Goal: Task Accomplishment & Management: Manage account settings

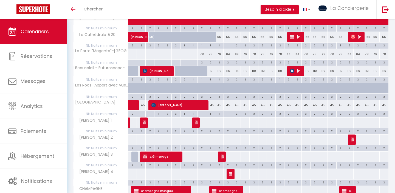
scroll to position [300, 0]
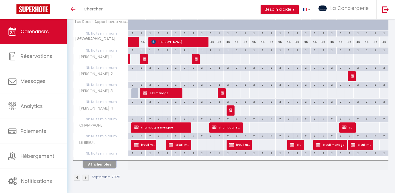
click at [102, 163] on button "Afficher plus" at bounding box center [99, 163] width 33 height 7
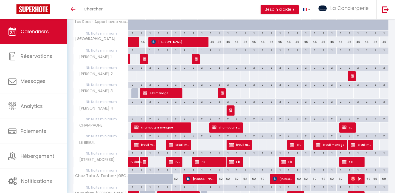
click at [103, 165] on th "[STREET_ADDRESS]" at bounding box center [101, 162] width 55 height 10
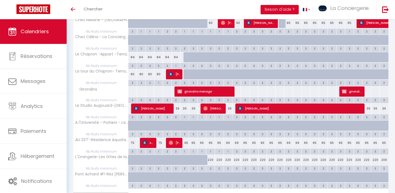
scroll to position [638, 0]
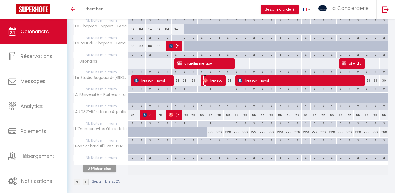
click at [212, 82] on span "[PERSON_NAME]" at bounding box center [213, 80] width 21 height 10
select select "OK"
select select "0"
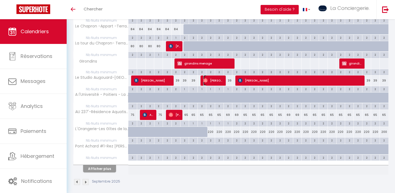
select select "1"
select select
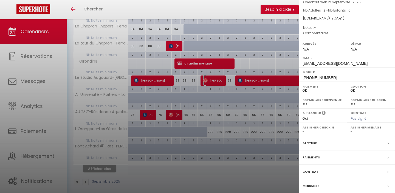
scroll to position [68, 0]
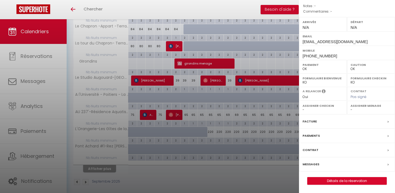
click at [312, 163] on label "Messages" at bounding box center [311, 164] width 17 height 6
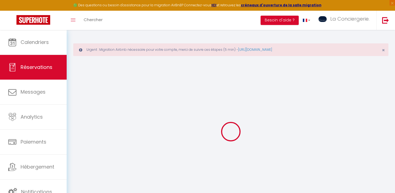
select select
checkbox input "false"
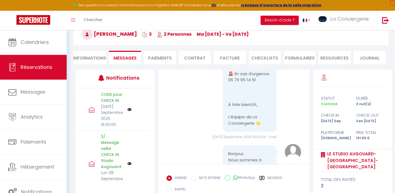
scroll to position [197, 0]
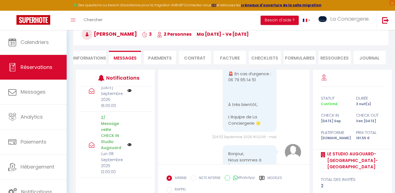
click at [275, 176] on label "Modèles" at bounding box center [274, 178] width 15 height 7
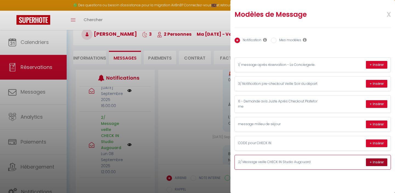
click at [379, 162] on button "+ Insérer" at bounding box center [376, 162] width 21 height 8
type textarea "Lorem Ipsum, Dolo si ame con adipiscinge sed doei tem inci utla 😉 : Etd magn al…"
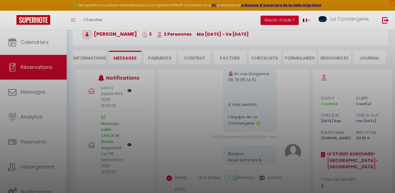
scroll to position [93, 0]
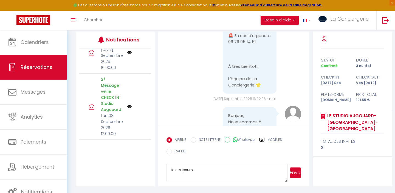
click at [301, 174] on button "Envoyer" at bounding box center [296, 172] width 12 height 10
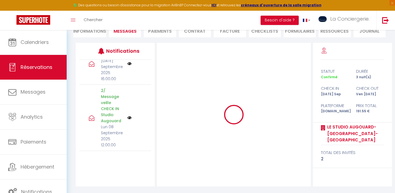
scroll to position [82, 0]
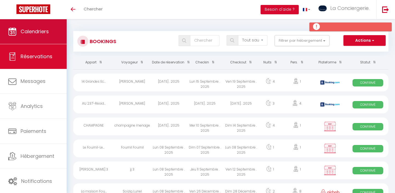
click at [46, 30] on span "Calendriers" at bounding box center [35, 31] width 28 height 7
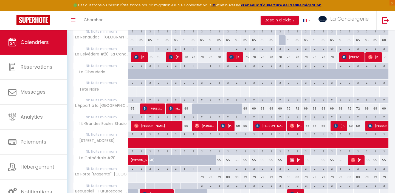
scroll to position [334, 0]
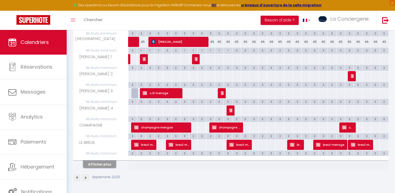
click at [93, 164] on button "Afficher plus" at bounding box center [99, 163] width 33 height 7
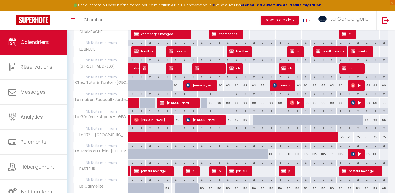
scroll to position [677, 0]
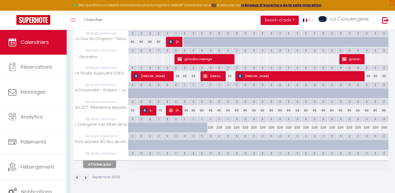
click at [221, 75] on span "[PERSON_NAME]" at bounding box center [213, 76] width 21 height 10
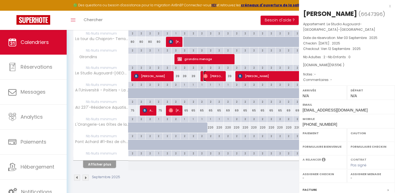
select select "OK"
select select "0"
select select "1"
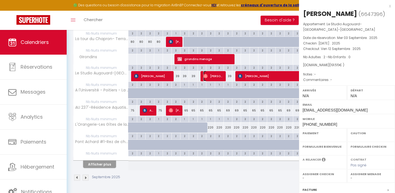
select select
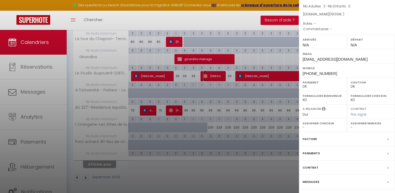
scroll to position [68, 0]
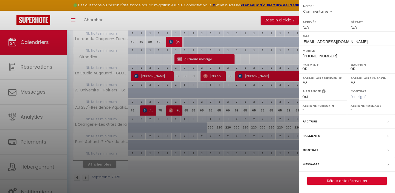
click at [315, 164] on label "Messages" at bounding box center [311, 164] width 17 height 6
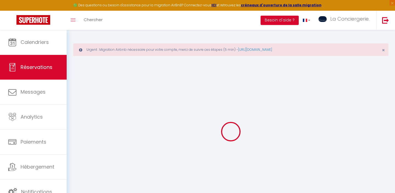
select select
checkbox input "false"
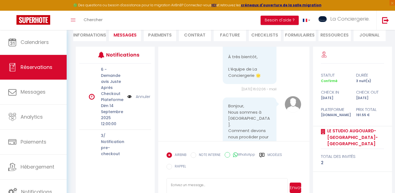
scroll to position [93, 0]
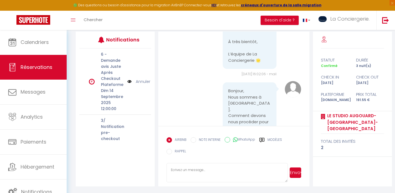
click at [270, 139] on label "Modèles" at bounding box center [274, 140] width 15 height 7
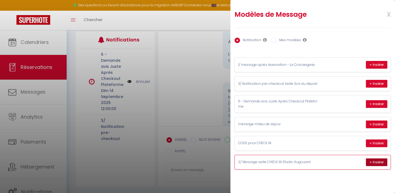
click at [376, 162] on button "+ Insérer" at bounding box center [376, 162] width 21 height 8
type textarea "Lorem Ipsum, Dolo si ame con adipiscinge sed doei tem inci utla 😉 : Etd magn al…"
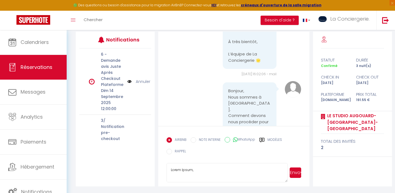
click at [292, 174] on button "Envoyer" at bounding box center [296, 172] width 12 height 10
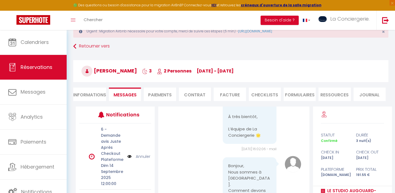
scroll to position [0, 0]
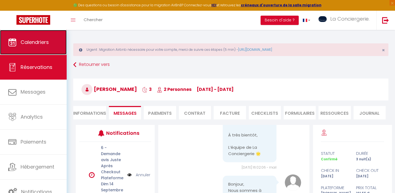
click at [41, 49] on link "Calendriers" at bounding box center [33, 42] width 67 height 25
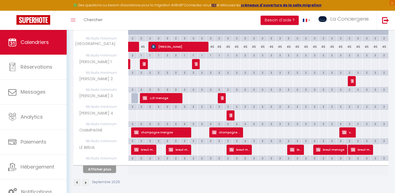
scroll to position [334, 0]
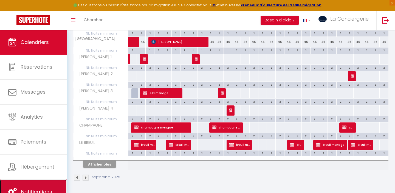
click at [41, 182] on link "Notifications" at bounding box center [33, 191] width 67 height 25
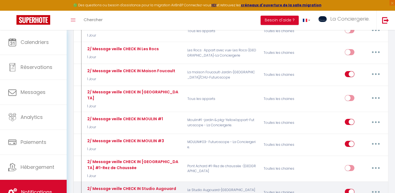
scroll to position [1245, 0]
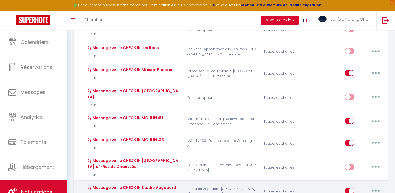
click at [379, 186] on button "button" at bounding box center [375, 190] width 15 height 9
type input "2/ Message veille CHECK IN Studio Augouard"
select select "1 Jour"
select select
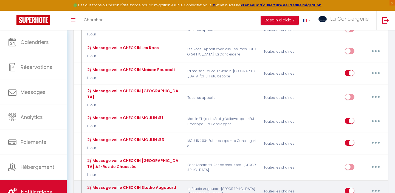
checkbox input "true"
checkbox input "false"
radio input "true"
type input "Pour une arrivée sereine dans votre logement [RENTAL:NAME] à [RENTAL:CITY]"
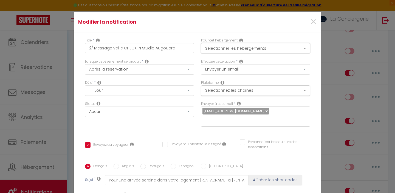
click at [306, 47] on button "Sélectionner les hébergements" at bounding box center [255, 48] width 109 height 10
click at [311, 28] on span "×" at bounding box center [313, 22] width 7 height 16
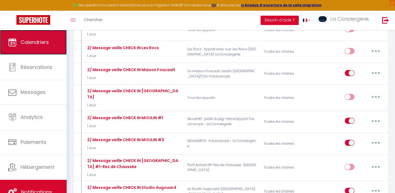
click at [26, 40] on span "Calendriers" at bounding box center [35, 42] width 28 height 7
